Goal: Task Accomplishment & Management: Use online tool/utility

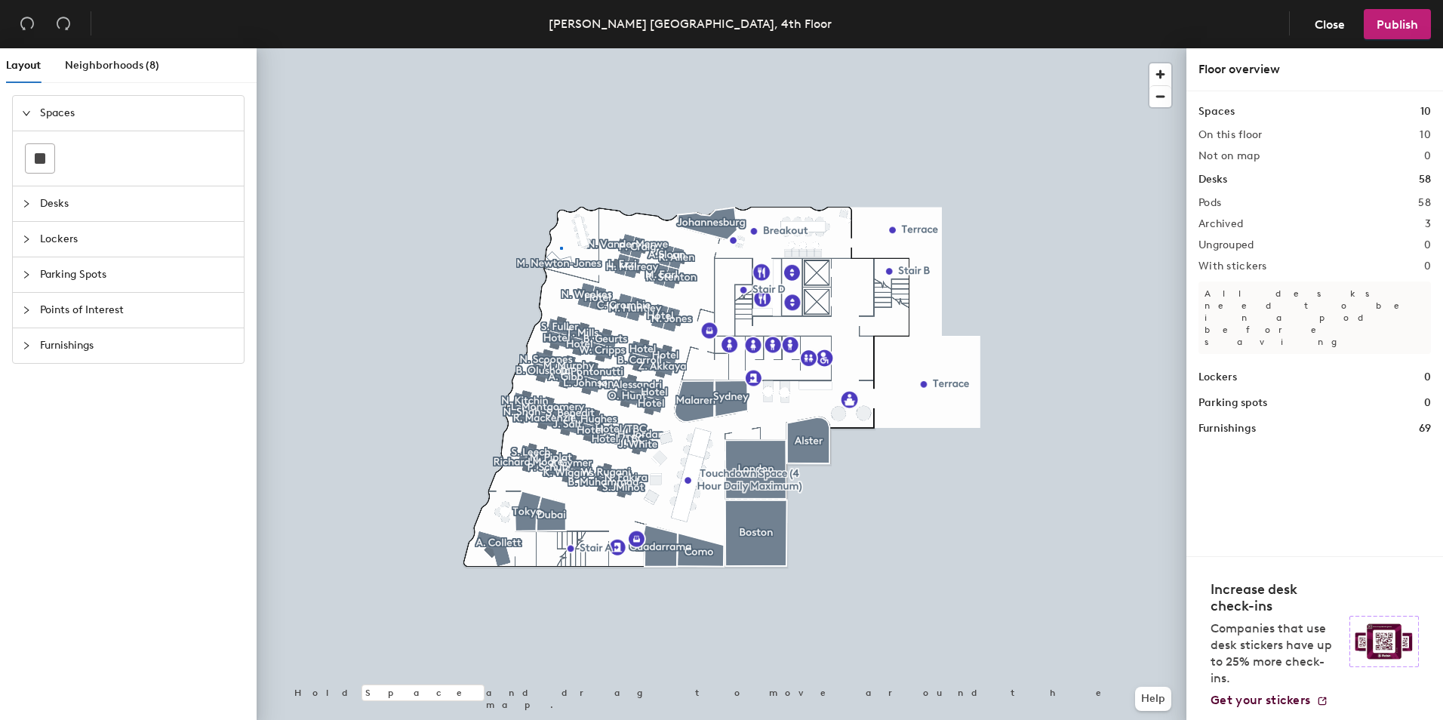
click at [561, 48] on div at bounding box center [722, 48] width 930 height 0
click at [572, 48] on div at bounding box center [722, 48] width 930 height 0
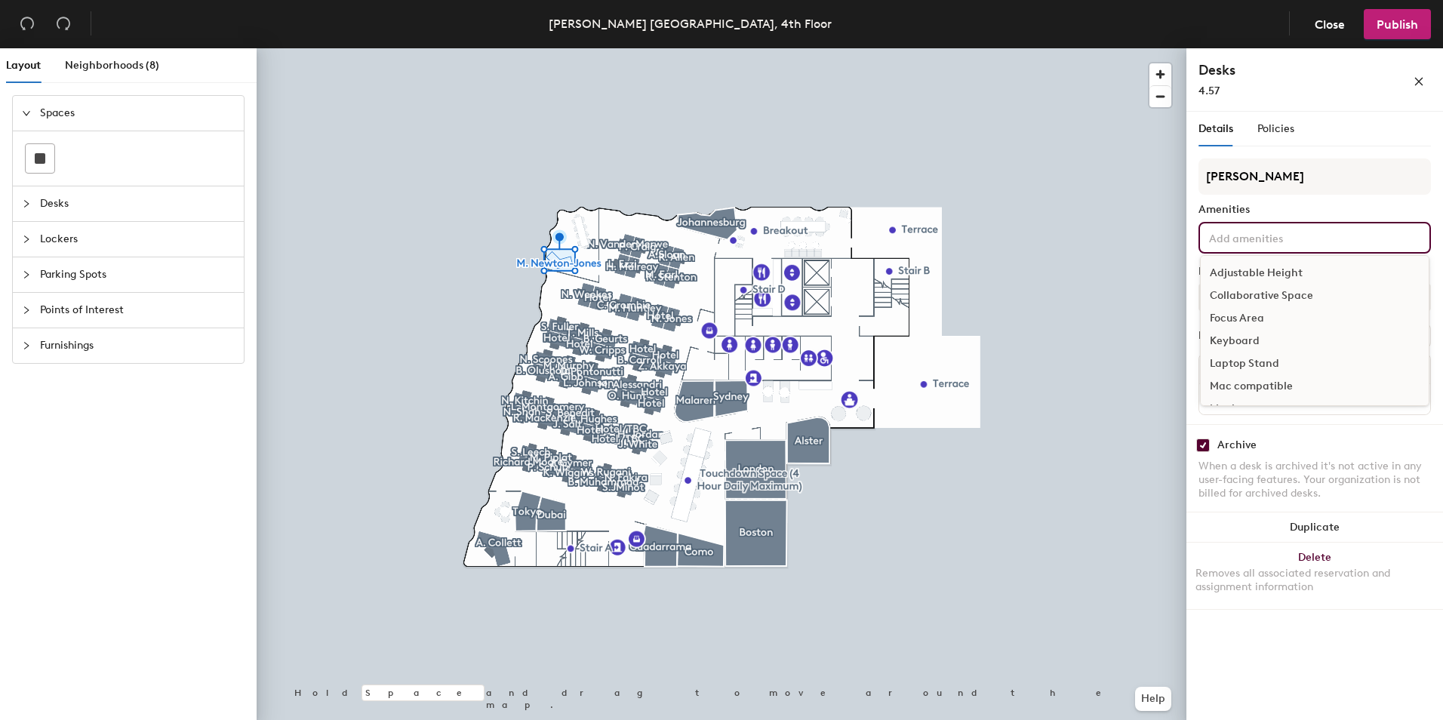
click at [1261, 237] on input at bounding box center [1274, 237] width 136 height 18
click at [1267, 274] on div "Adjustable Height" at bounding box center [1315, 273] width 228 height 23
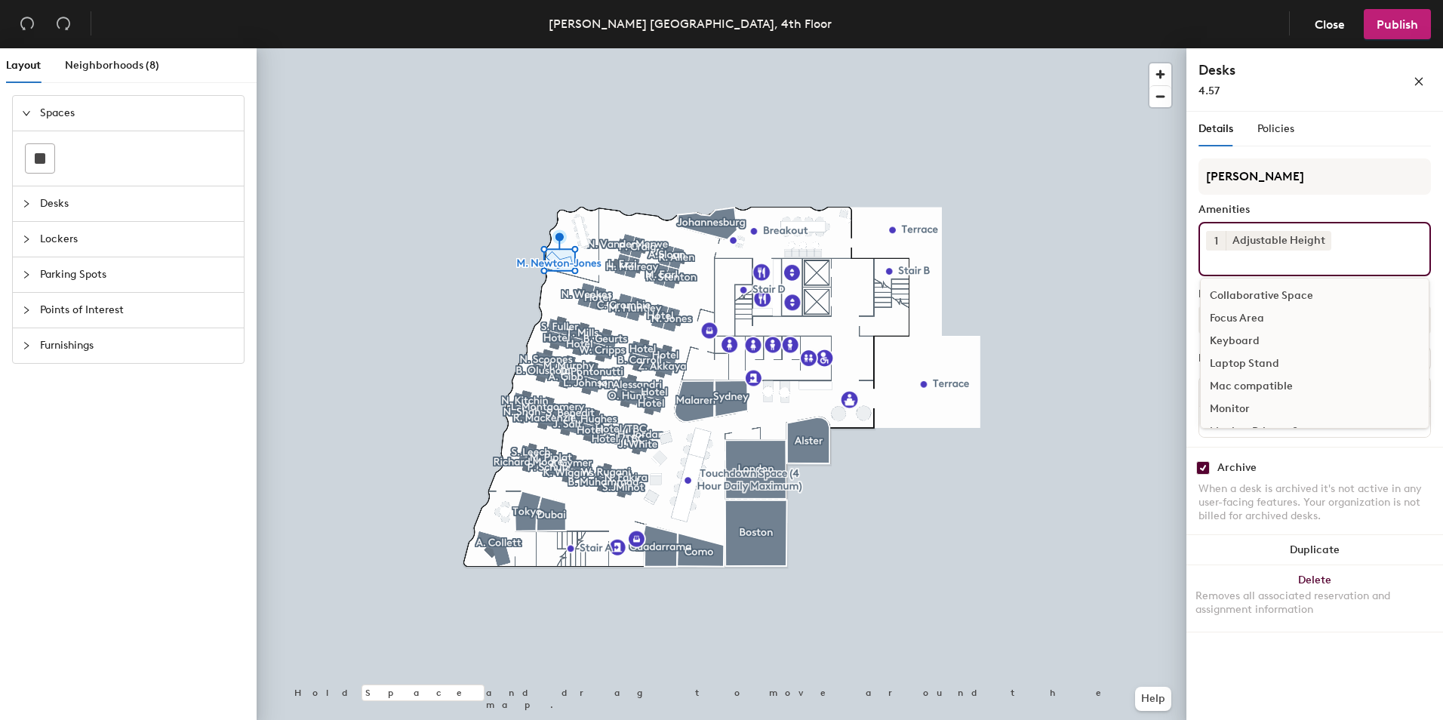
click at [1256, 337] on div "Keyboard" at bounding box center [1315, 341] width 228 height 23
click at [1242, 320] on div "Monitor" at bounding box center [1315, 320] width 228 height 23
click at [1245, 413] on div "White Board" at bounding box center [1315, 413] width 228 height 23
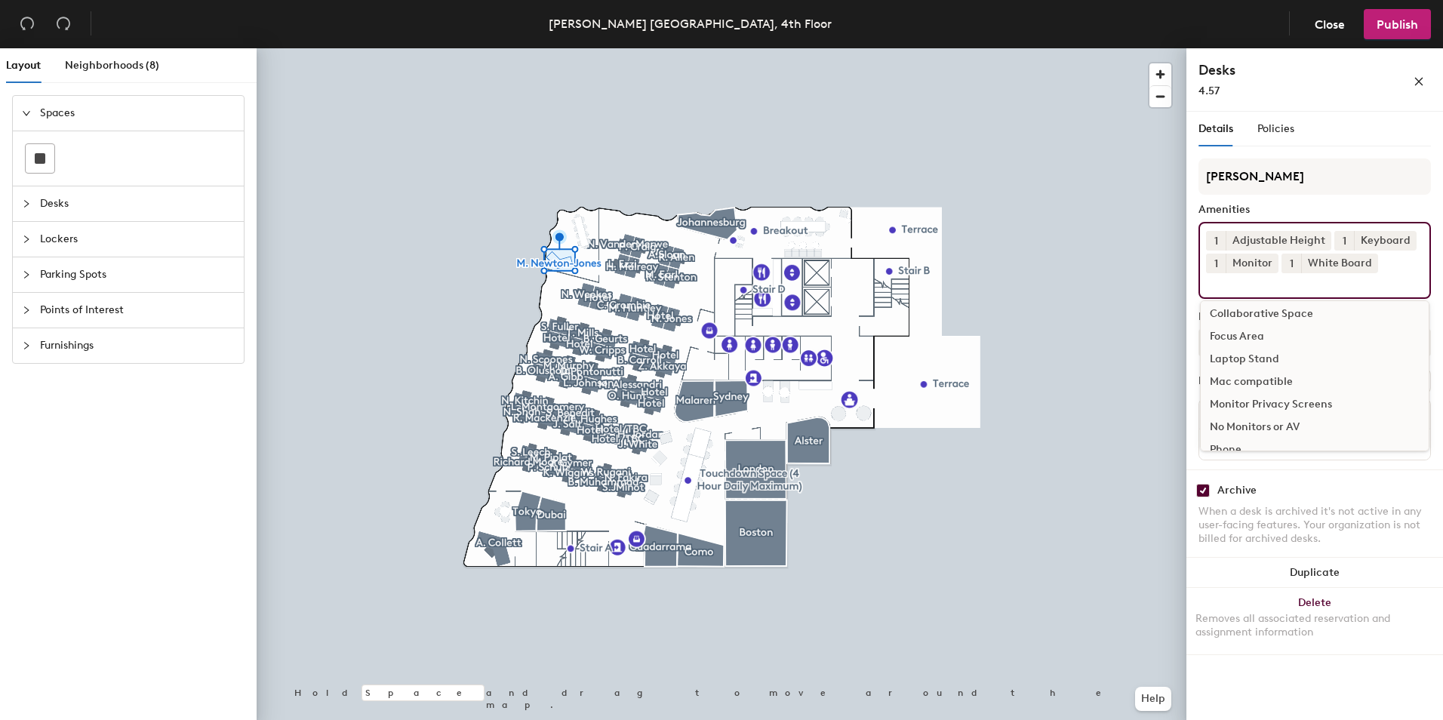
scroll to position [0, 0]
click at [1269, 318] on div "Collaborative Space" at bounding box center [1315, 318] width 228 height 23
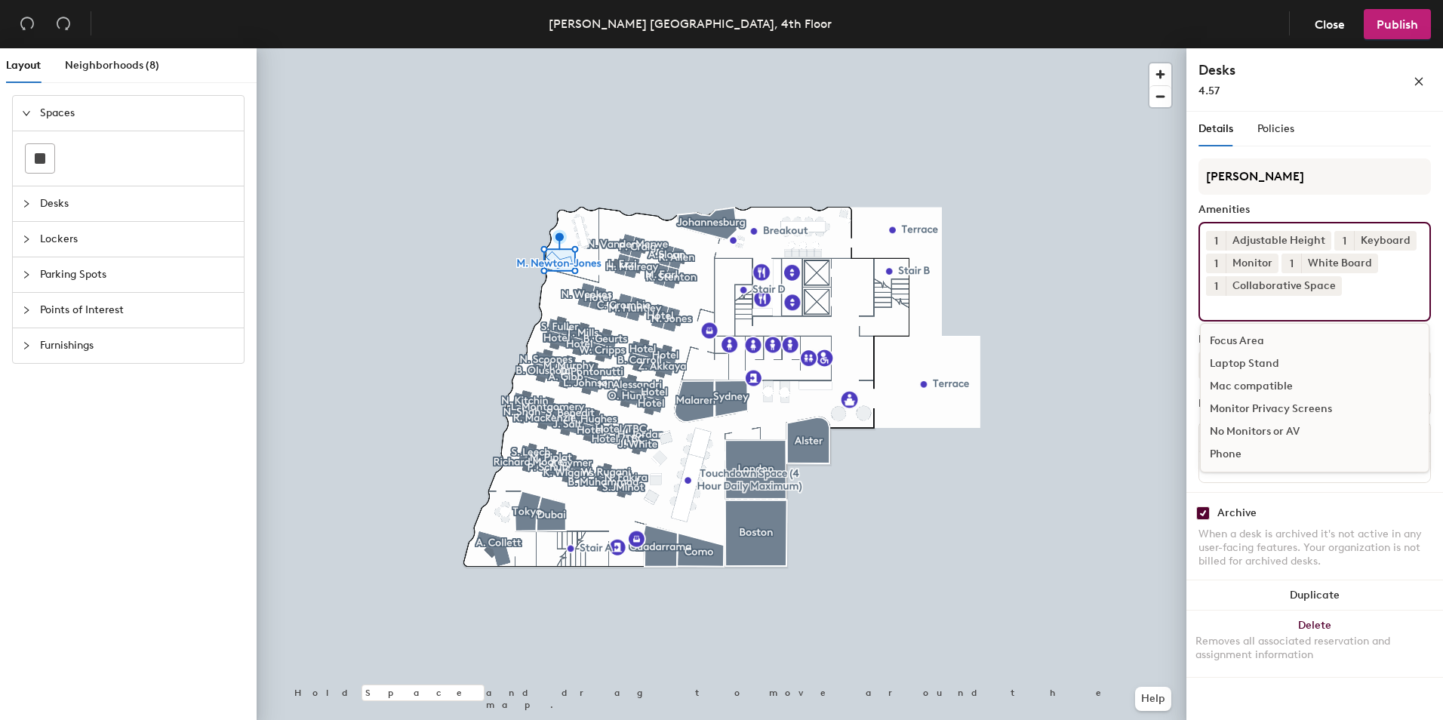
click at [1215, 455] on div "Phone" at bounding box center [1315, 454] width 228 height 23
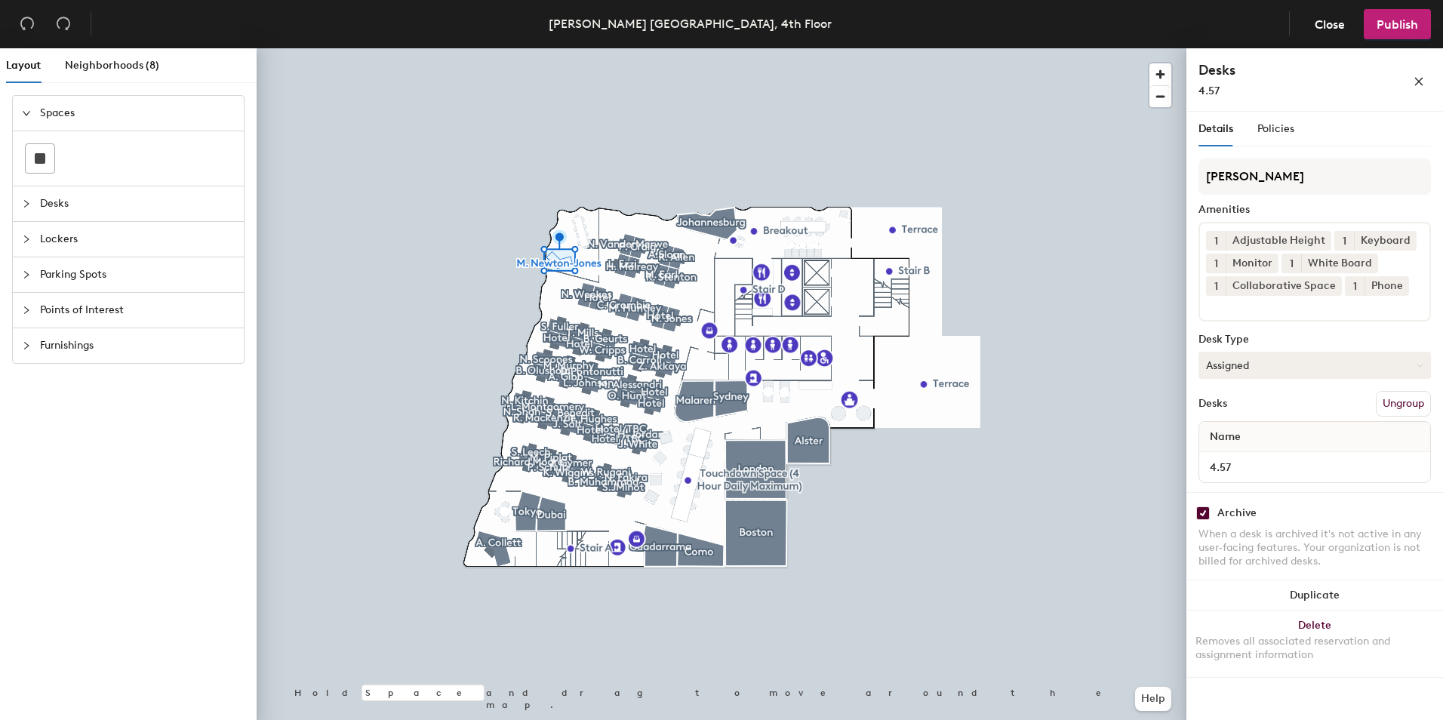
click at [1365, 367] on button "Assigned" at bounding box center [1315, 365] width 232 height 27
click at [1258, 413] on div "Assigned" at bounding box center [1274, 412] width 151 height 23
click at [1301, 368] on button "Assigned" at bounding box center [1315, 365] width 232 height 27
click at [1247, 405] on div "Assigned" at bounding box center [1274, 412] width 151 height 23
click at [1285, 130] on span "Policies" at bounding box center [1276, 128] width 37 height 13
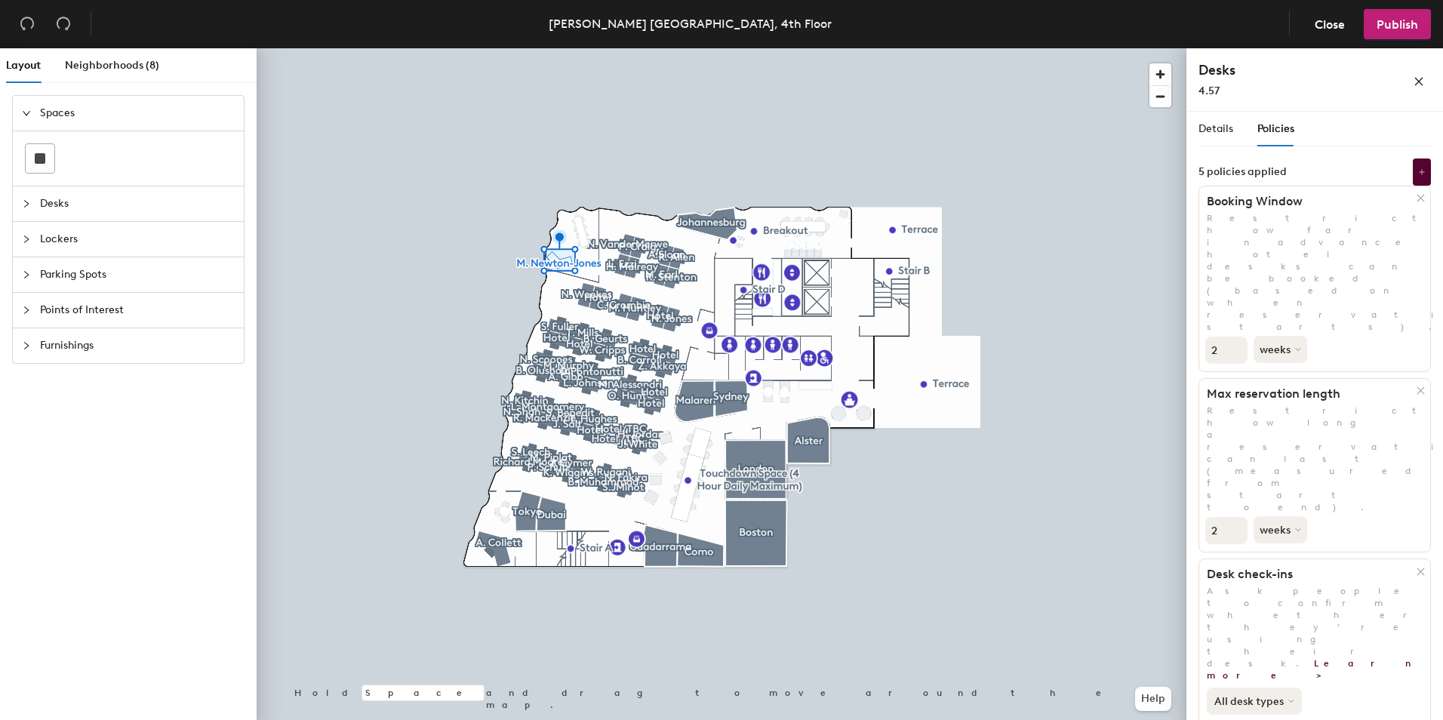
click at [1289, 698] on icon at bounding box center [1291, 701] width 6 height 6
click at [1276, 719] on div "All desk types" at bounding box center [1254, 734] width 93 height 18
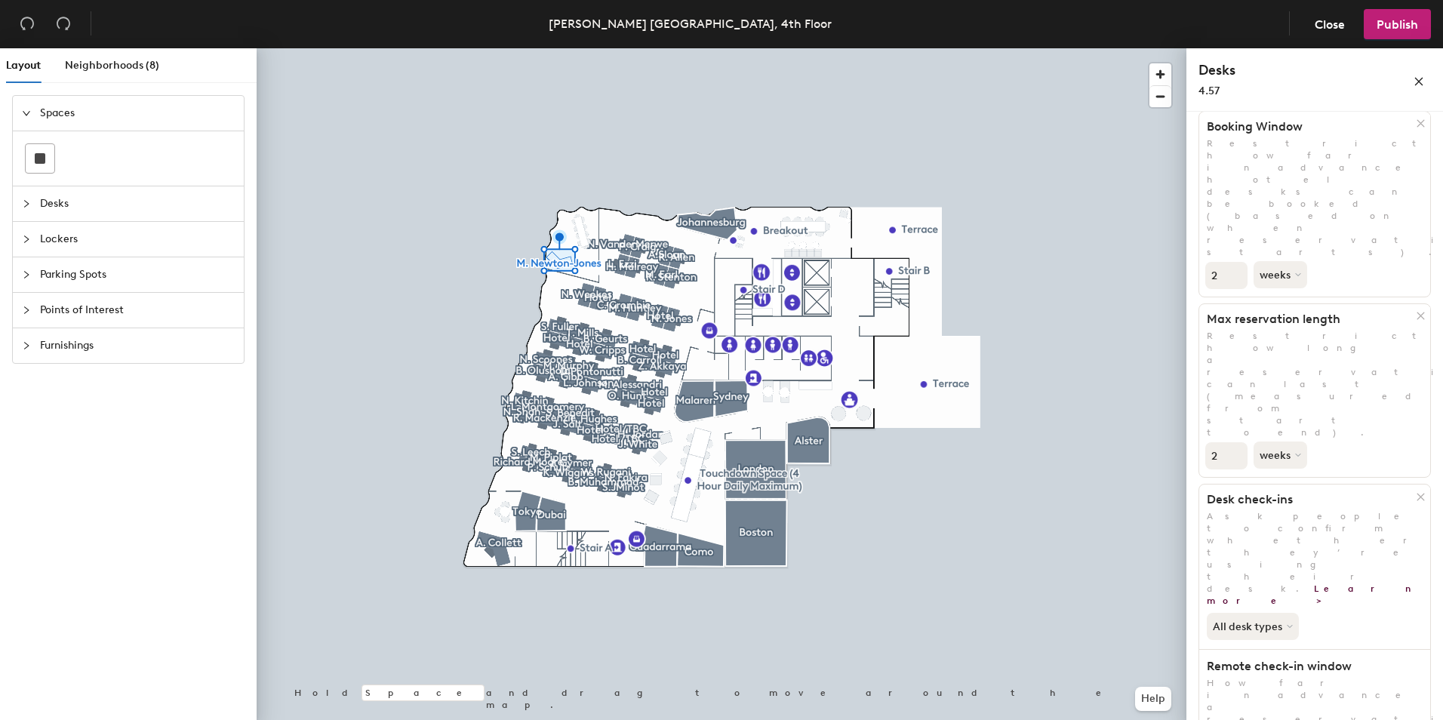
scroll to position [75, 0]
click at [1386, 23] on span "Publish" at bounding box center [1398, 24] width 42 height 14
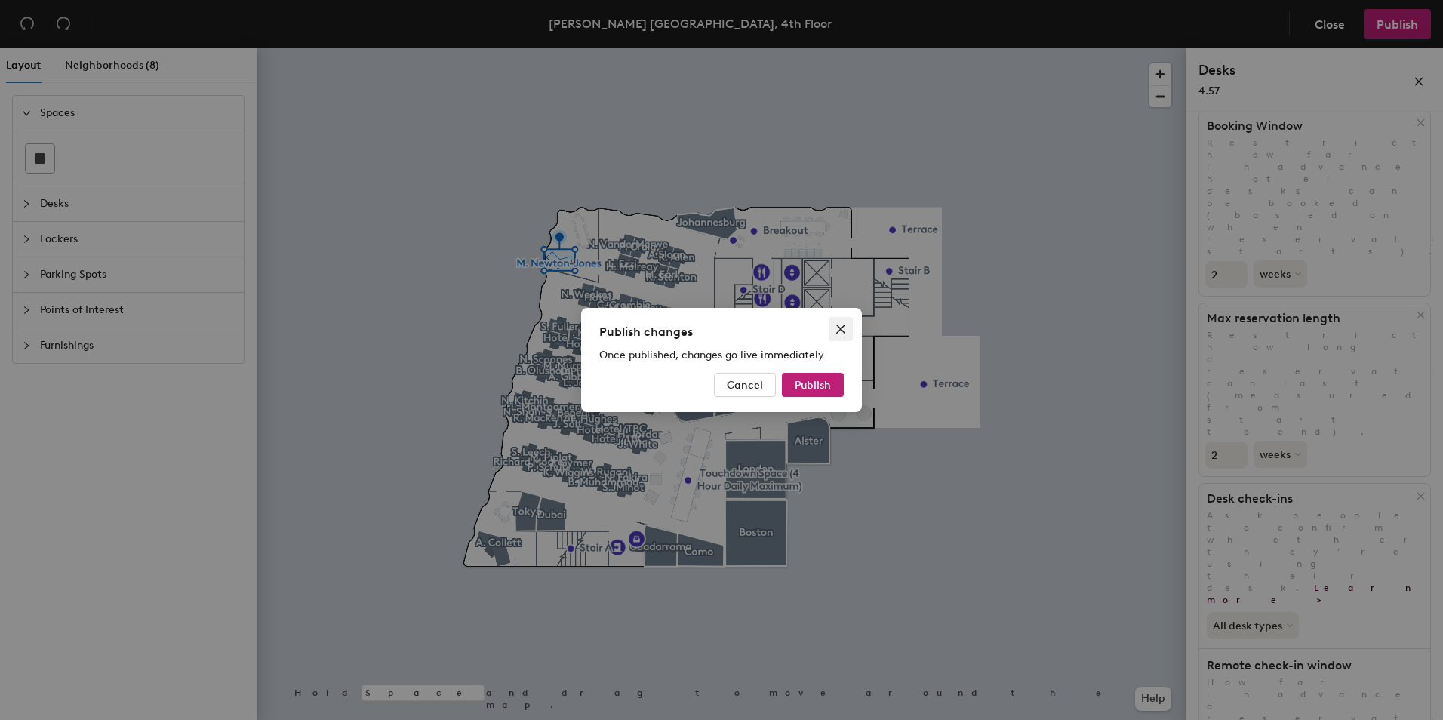
click at [841, 327] on icon "close" at bounding box center [841, 329] width 12 height 12
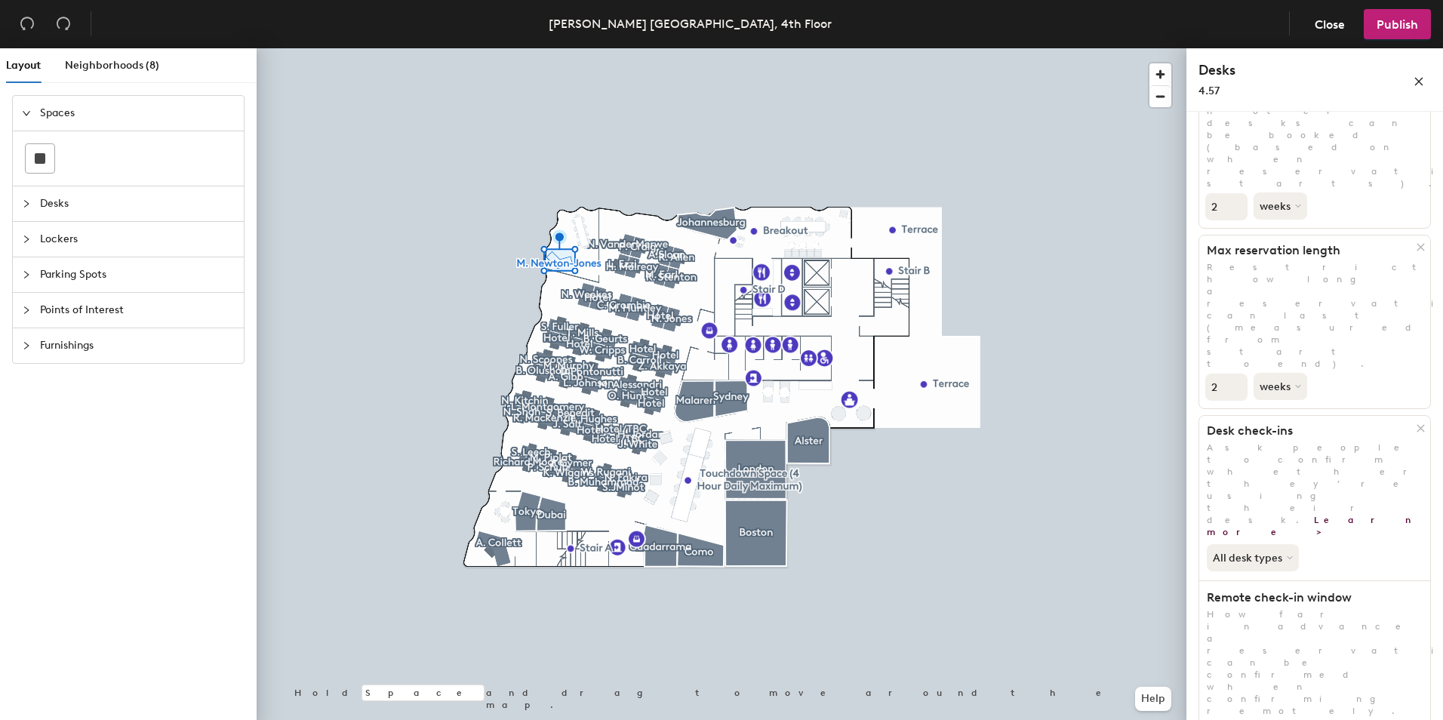
scroll to position [199, 0]
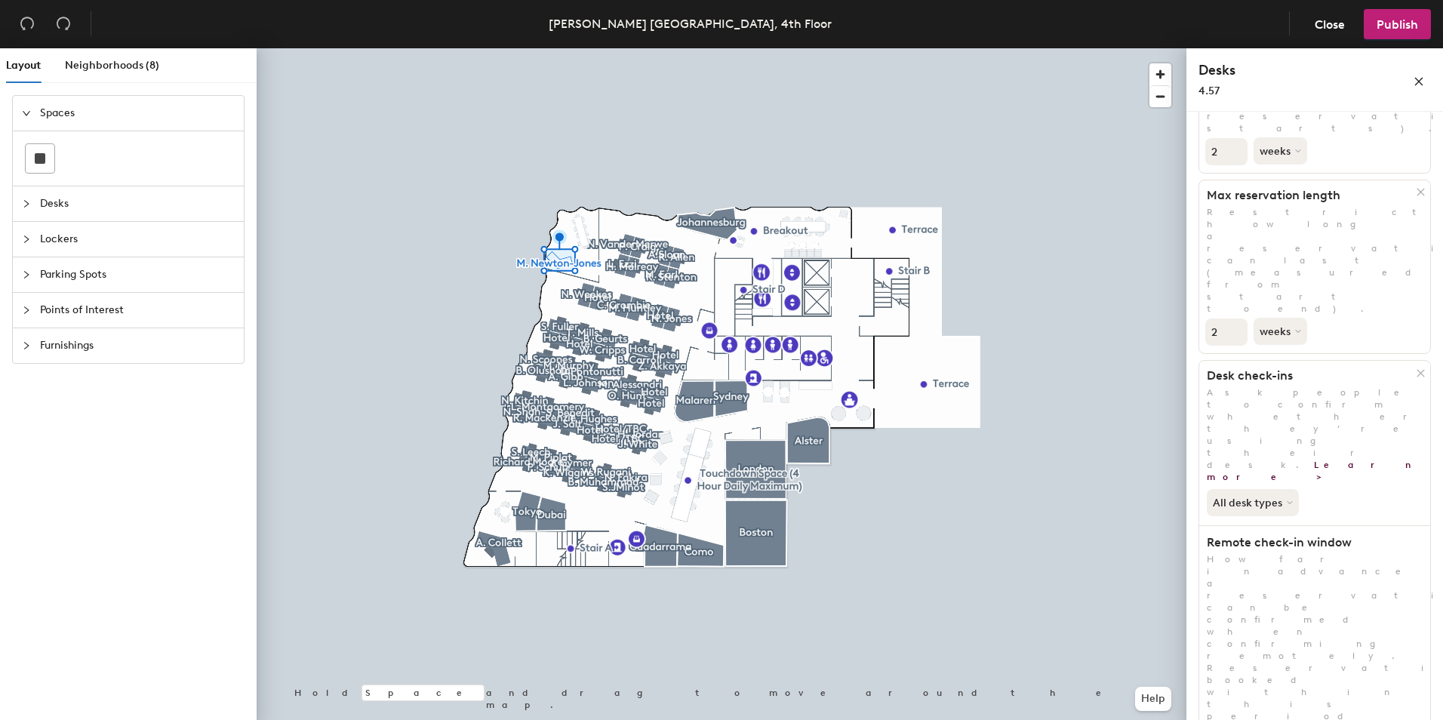
type input "24"
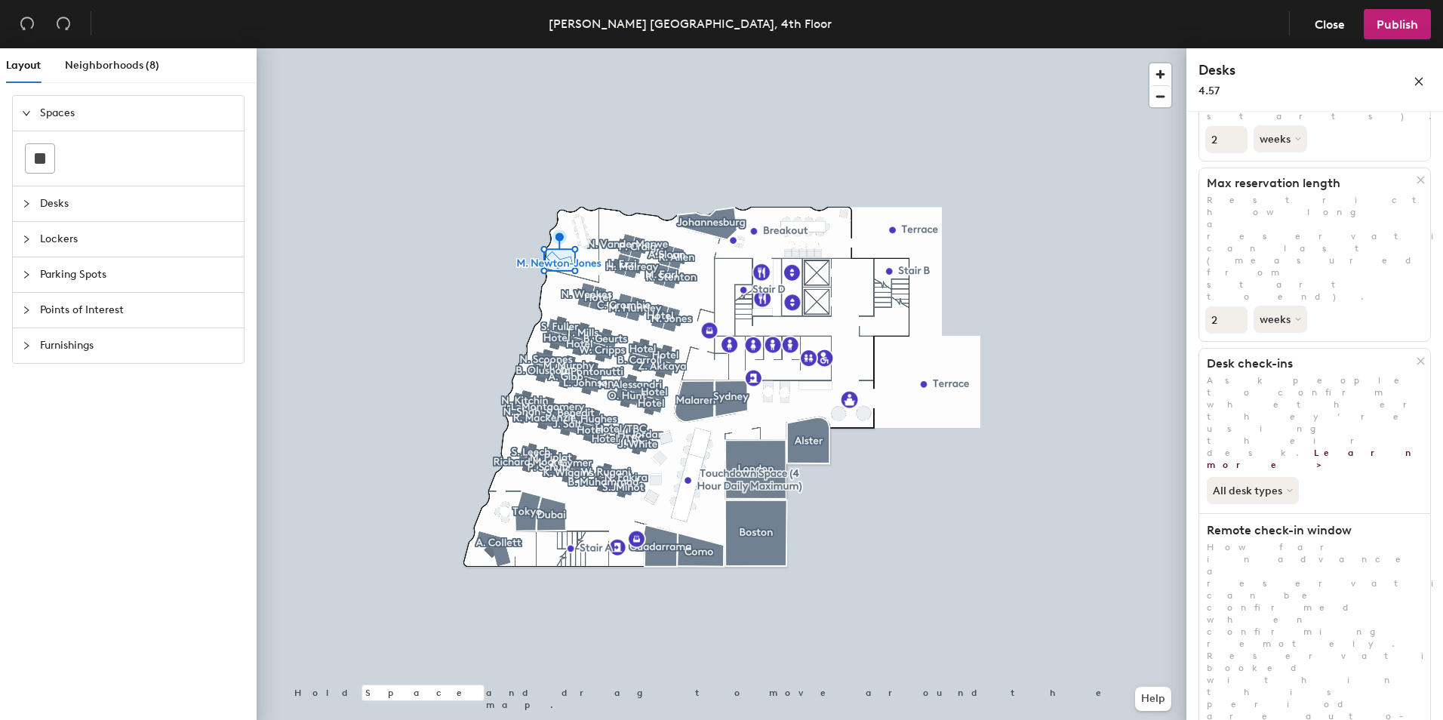
scroll to position [217, 0]
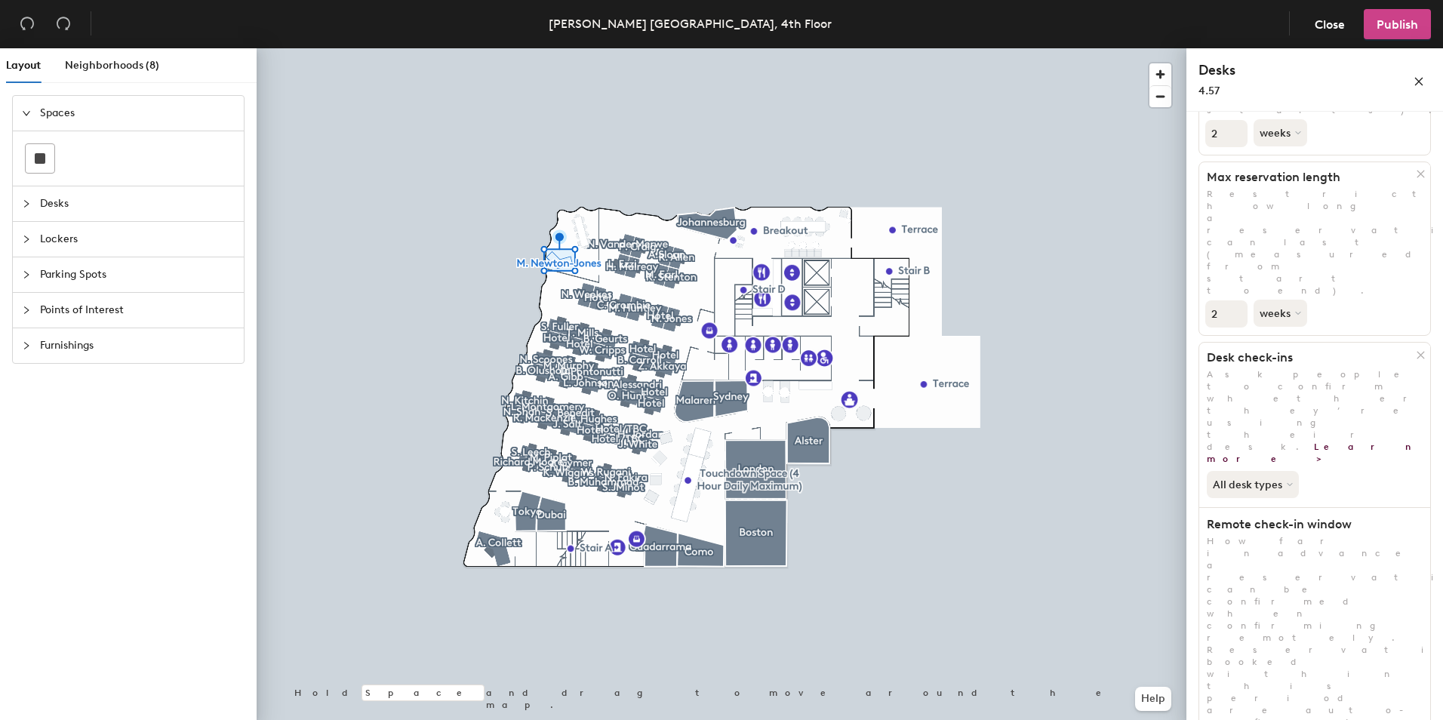
click at [1392, 24] on span "Publish" at bounding box center [1398, 24] width 42 height 14
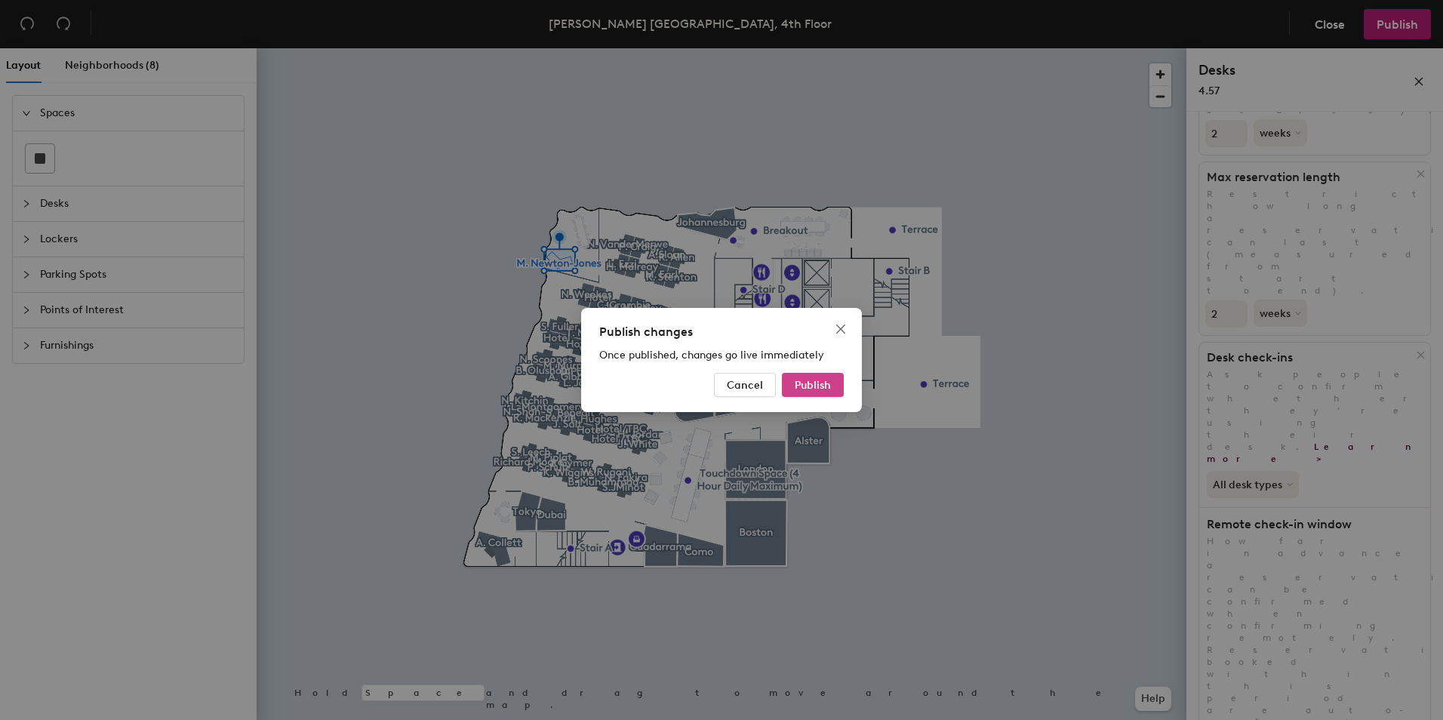
click at [808, 387] on span "Publish" at bounding box center [813, 385] width 36 height 13
